Goal: Book appointment/travel/reservation

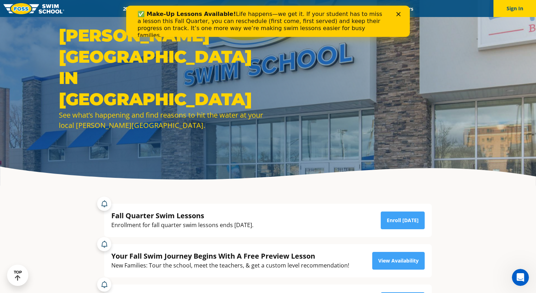
click at [397, 12] on polygon "Close" at bounding box center [399, 14] width 4 height 4
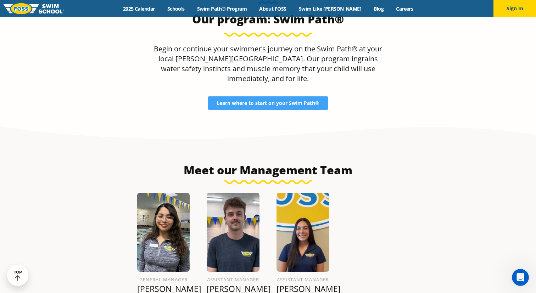
scroll to position [710, 0]
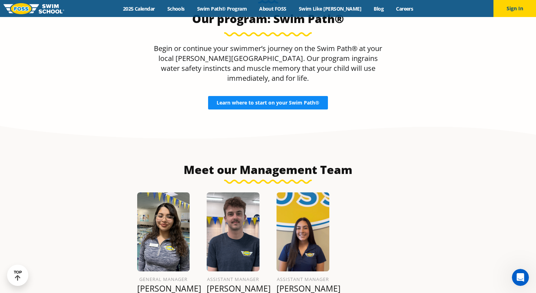
click at [320, 96] on link "Learn where to start on your Swim Path®" at bounding box center [268, 102] width 120 height 13
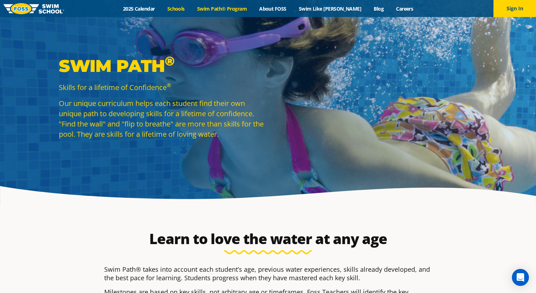
click at [189, 8] on link "Schools" at bounding box center [176, 8] width 30 height 7
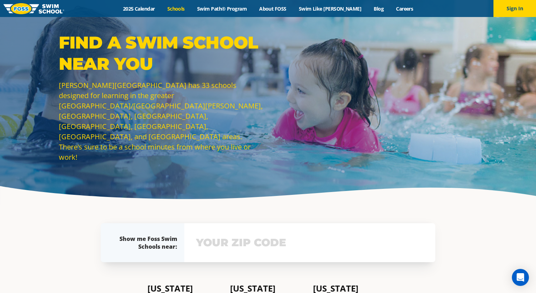
click at [35, 7] on img at bounding box center [34, 8] width 61 height 11
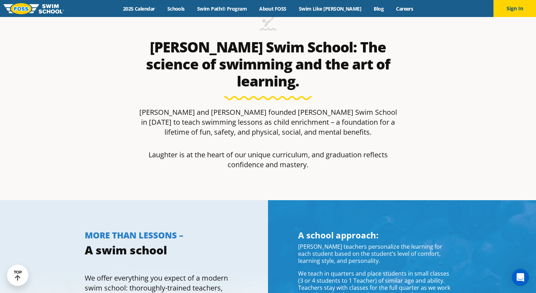
scroll to position [374, 0]
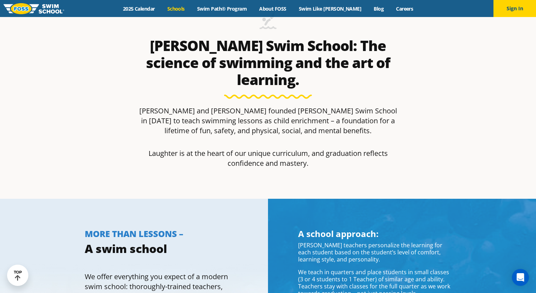
click at [191, 7] on link "Schools" at bounding box center [176, 8] width 30 height 7
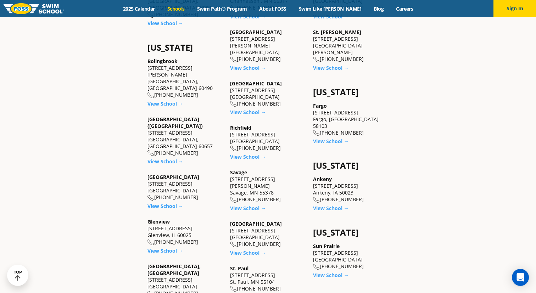
scroll to position [479, 0]
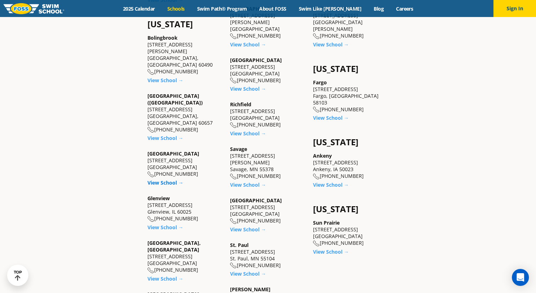
click at [171, 180] on link "View School →" at bounding box center [166, 183] width 36 height 7
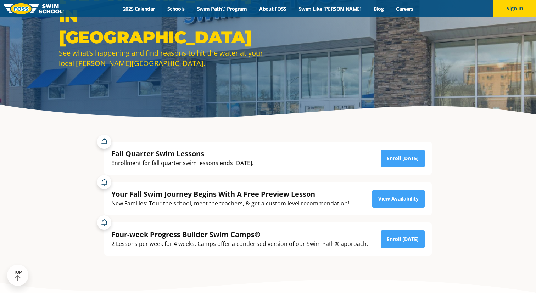
scroll to position [103, 0]
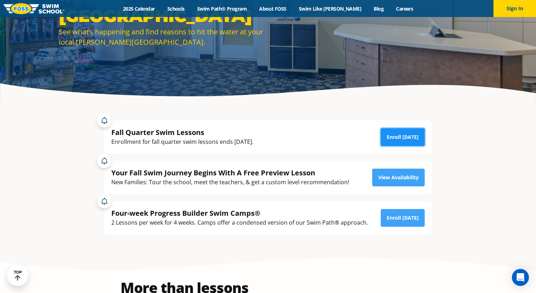
click at [400, 143] on link "Enroll [DATE]" at bounding box center [403, 137] width 44 height 18
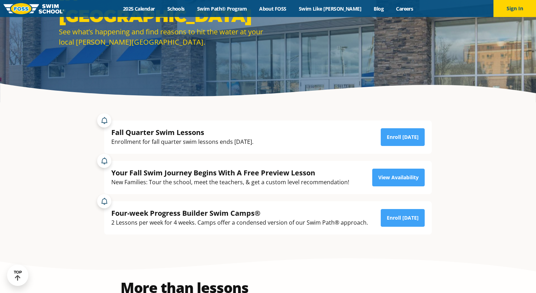
click at [417, 187] on div "Your Fall Swim Journey Begins With A Free Preview Lesson New Families: Tour the…" at bounding box center [268, 177] width 314 height 19
click at [415, 185] on link "View Availability" at bounding box center [398, 178] width 53 height 18
